Goal: Transaction & Acquisition: Purchase product/service

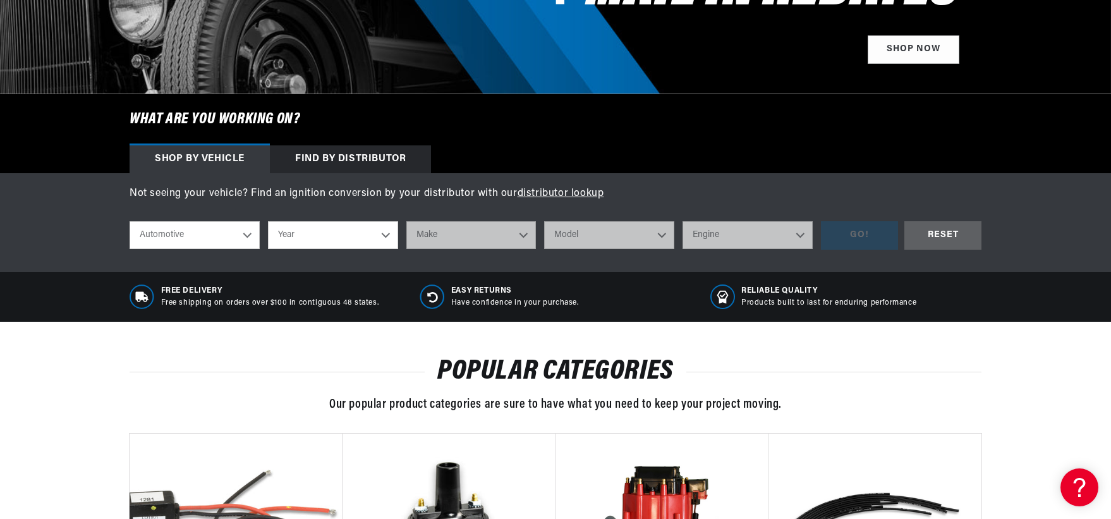
scroll to position [0, 675]
click at [247, 235] on select "Automotive Agricultural Industrial Marine Motorcycle" at bounding box center [195, 235] width 130 height 28
click at [388, 236] on select "Year 2022 2021 2020 2019 2018 2017 2016 2015 2014 2013 2012 2011 2010 2009 2008…" at bounding box center [333, 235] width 130 height 28
select select "1995"
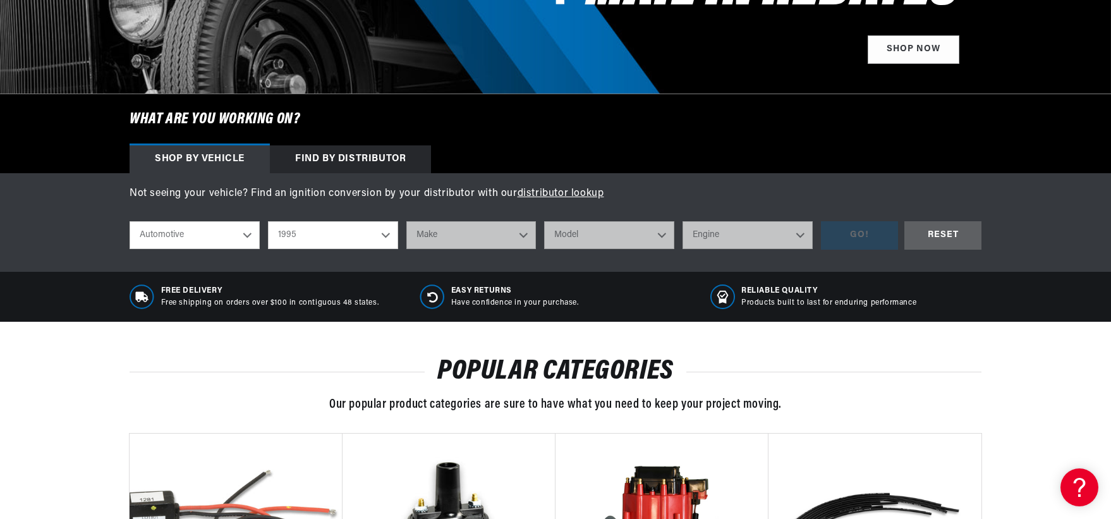
click at [268, 221] on select "Year 2022 2021 2020 2019 2018 2017 2016 2015 2014 2013 2012 2011 2010 2009 2008…" at bounding box center [333, 235] width 130 height 28
select select "1995"
click at [524, 234] on select "Make Buick Cadillac Chevrolet Chrysler Dodge Ford GMC Hyundai Jeep Lincoln Mazd…" at bounding box center [471, 235] width 130 height 28
select select "Chevrolet"
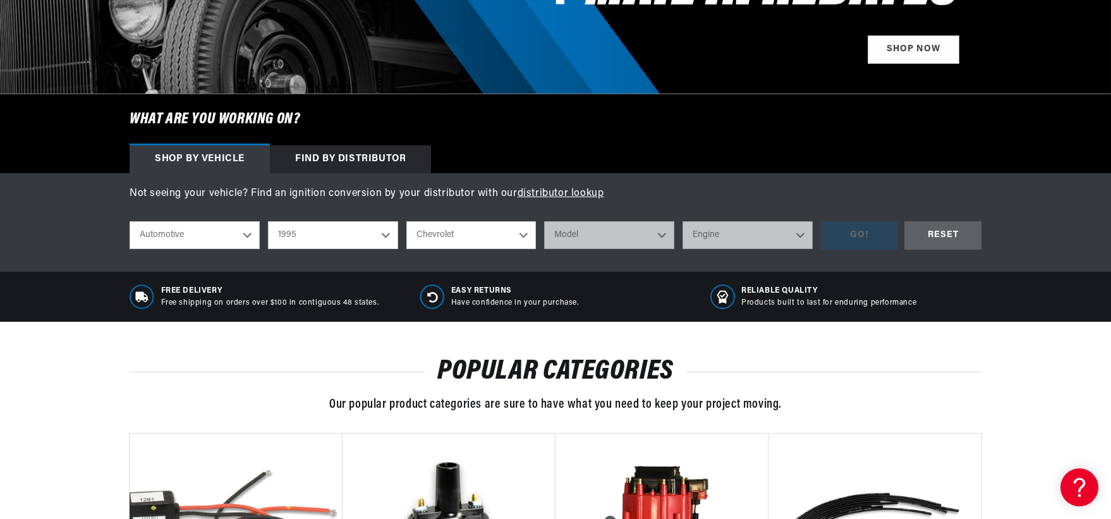
click at [406, 221] on select "Make Buick Cadillac Chevrolet Chrysler Dodge Ford GMC Hyundai Jeep Lincoln Mazd…" at bounding box center [471, 235] width 130 height 28
select select "Chevrolet"
click at [663, 235] on select "Model Astro Beretta Blazer C1500 C1500 Suburban C2500 C2500 Suburban C3500 C350…" at bounding box center [609, 235] width 130 height 28
select select "S10"
click at [544, 221] on select "Model Astro Beretta Blazer C1500 C1500 Suburban C2500 C2500 Suburban C3500 C350…" at bounding box center [609, 235] width 130 height 28
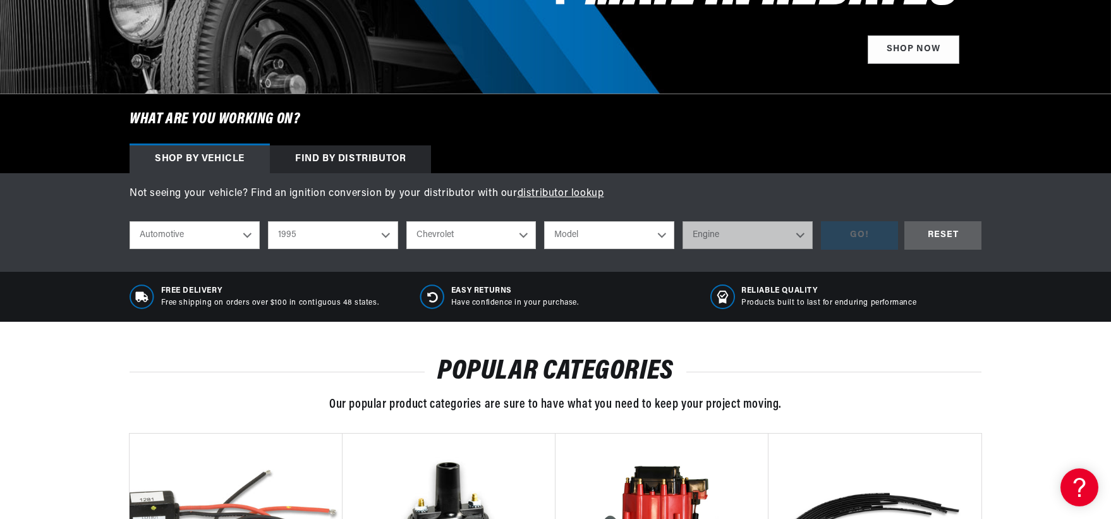
select select "S10"
click at [796, 236] on select "Engine 4.3L" at bounding box center [747, 235] width 130 height 28
select select "4.3L"
click at [682, 221] on select "Engine 4.3L" at bounding box center [747, 235] width 130 height 28
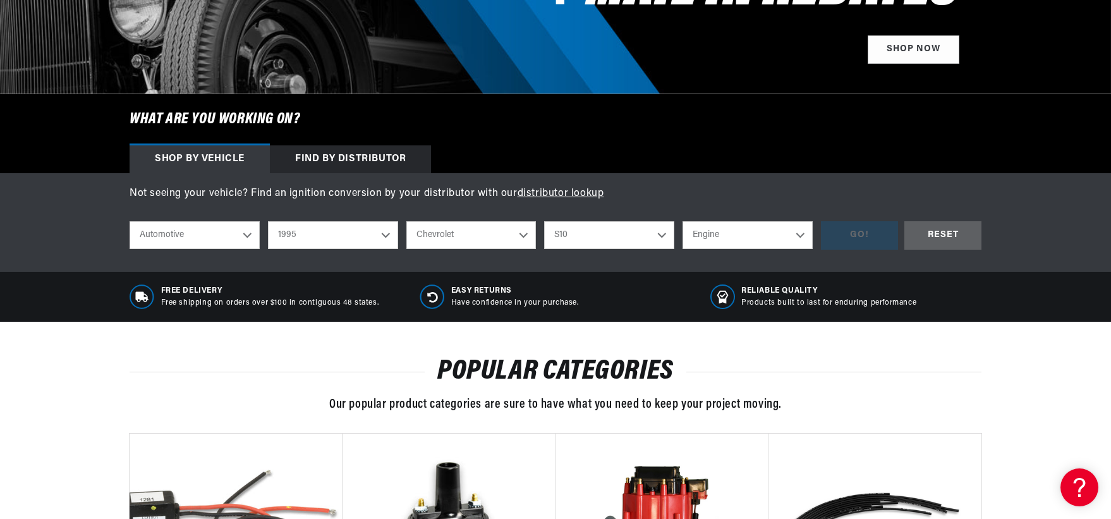
select select "4.3L"
click at [868, 235] on div "GO!" at bounding box center [859, 235] width 77 height 28
click at [861, 233] on div "GO!" at bounding box center [859, 235] width 77 height 28
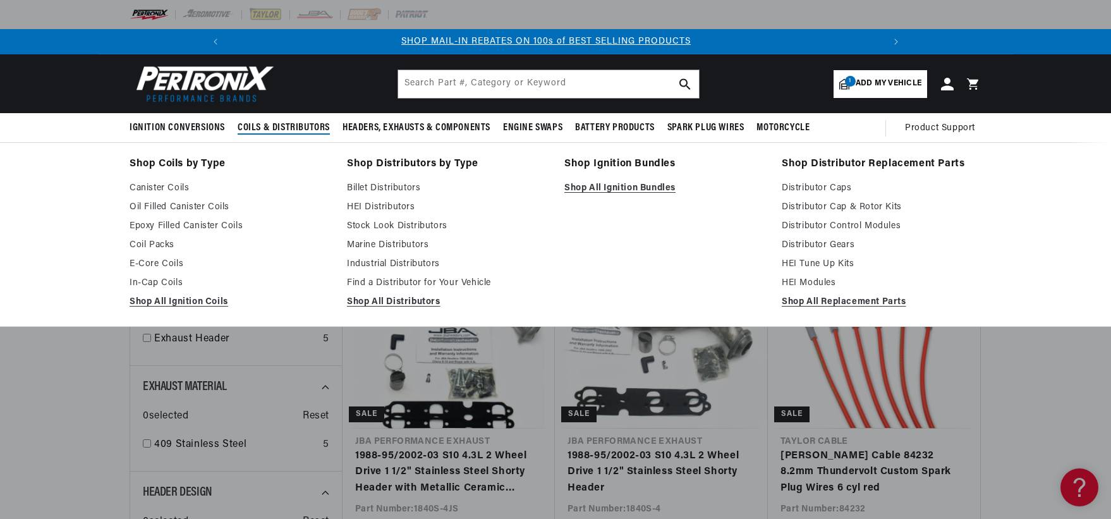
scroll to position [0, 675]
click at [284, 124] on span "Coils & Distributors" at bounding box center [284, 127] width 92 height 13
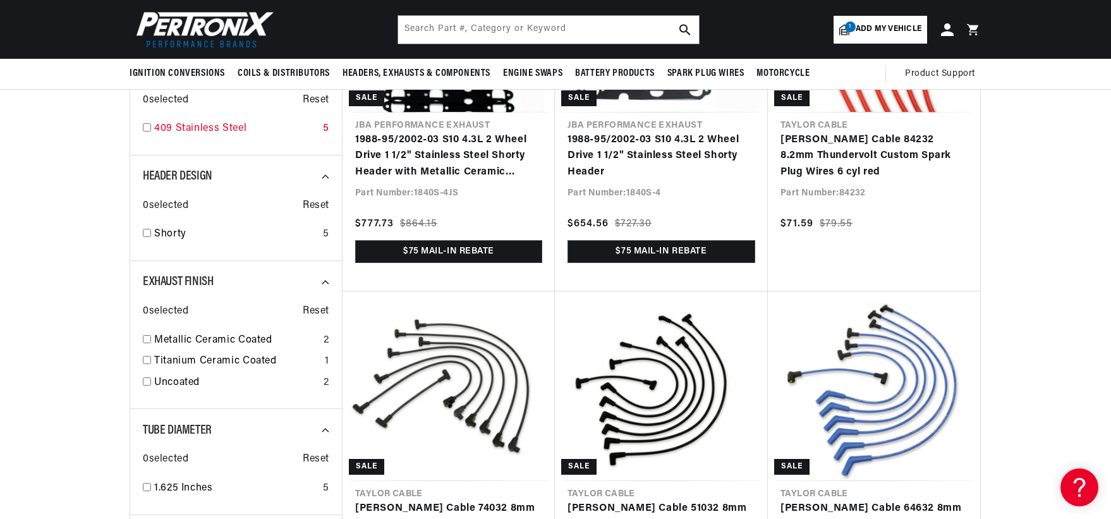
scroll to position [0, 0]
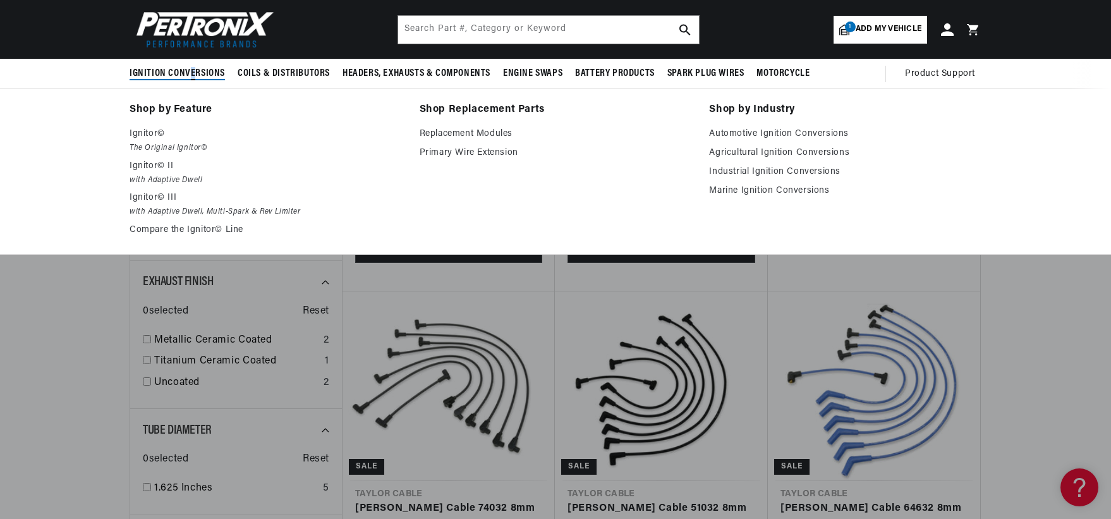
click at [192, 71] on span "Ignition Conversions" at bounding box center [177, 73] width 95 height 13
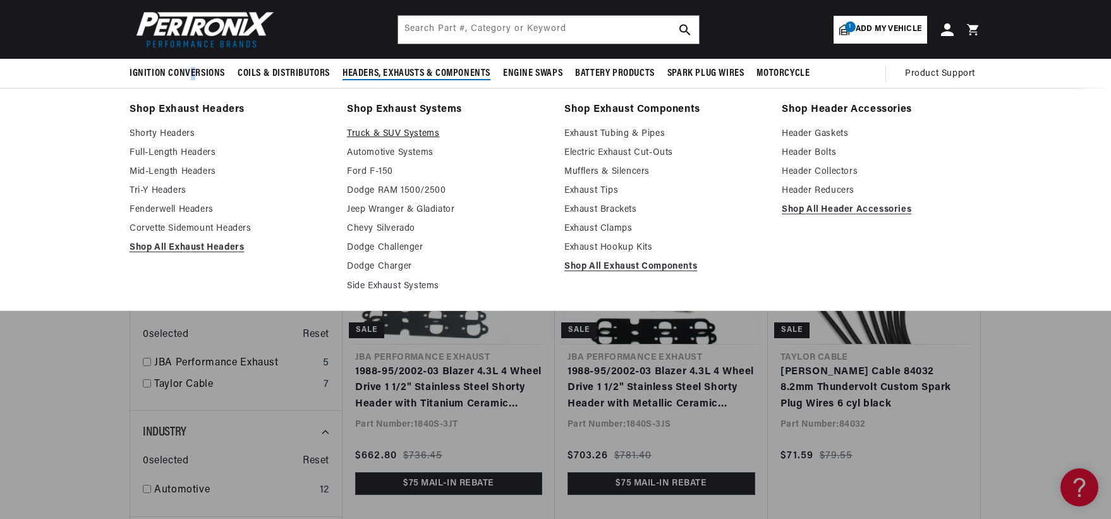
click at [401, 130] on link "Truck & SUV Systems" at bounding box center [447, 133] width 200 height 15
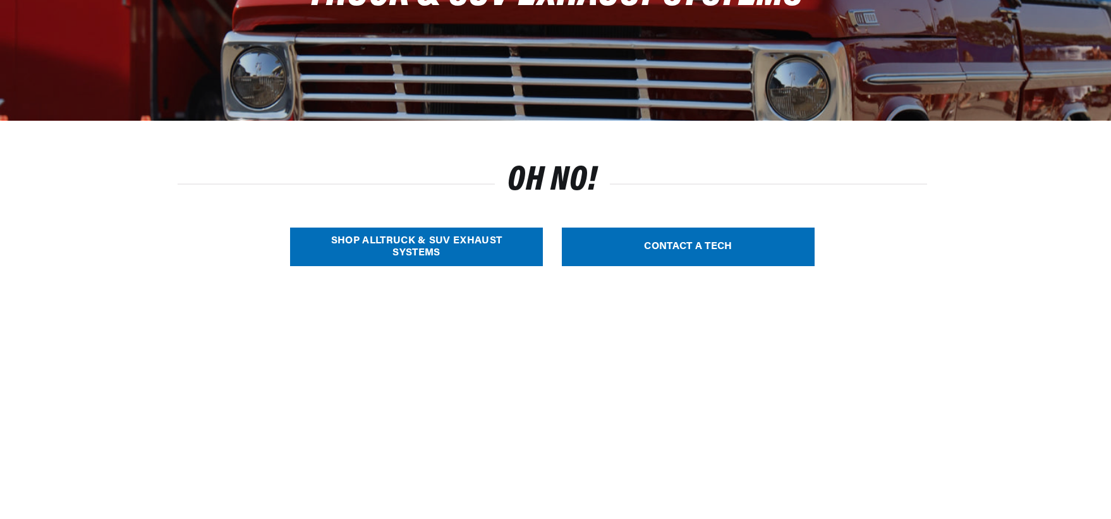
scroll to position [253, 0]
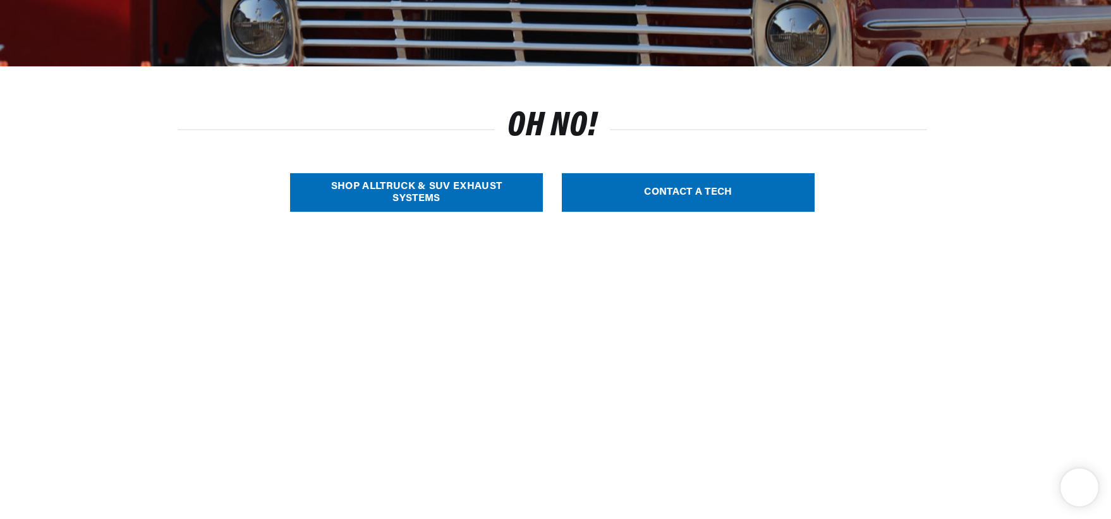
click at [428, 189] on link "SHOP ALL Truck & SUV Exhaust Systems" at bounding box center [416, 192] width 253 height 39
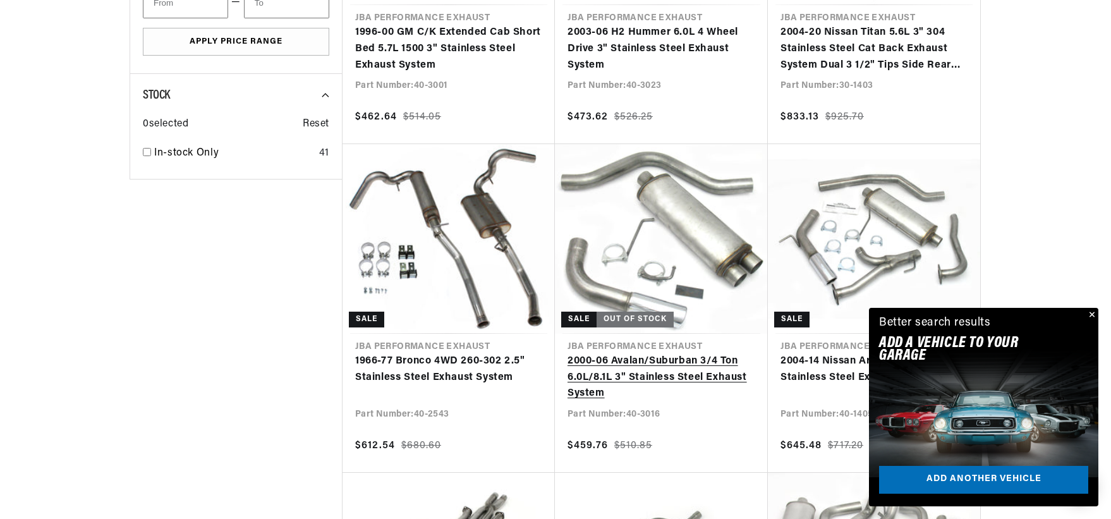
scroll to position [948, 0]
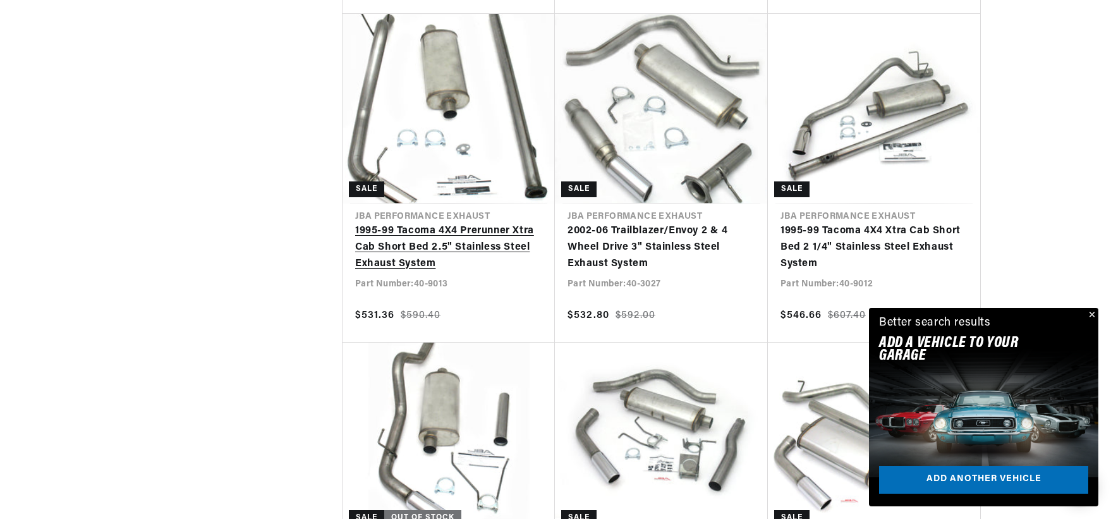
scroll to position [2401, 0]
